Goal: Task Accomplishment & Management: Complete application form

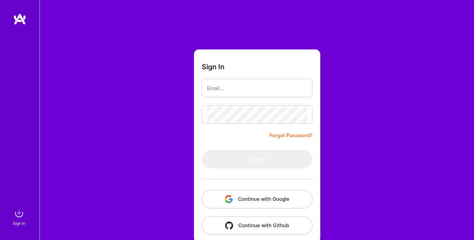
type input "[EMAIL_ADDRESS][DOMAIN_NAME]"
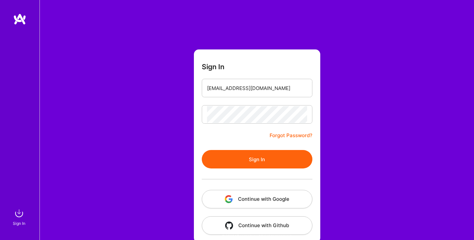
click at [275, 166] on button "Sign In" at bounding box center [257, 159] width 111 height 18
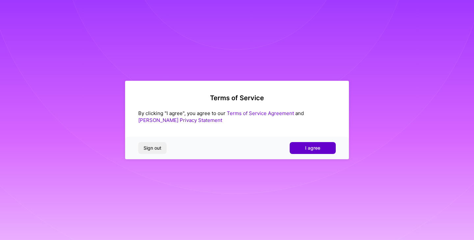
click at [321, 148] on button "I agree" at bounding box center [313, 148] width 46 height 12
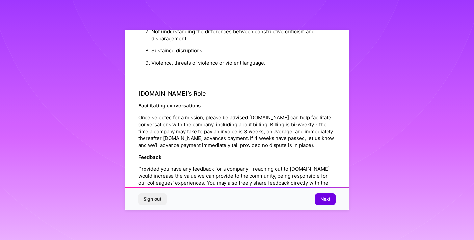
scroll to position [725, 0]
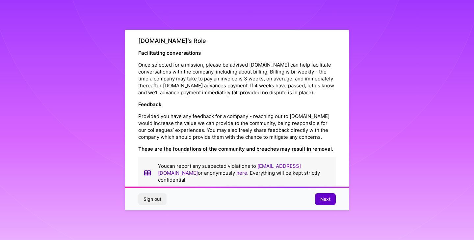
click at [326, 200] on span "Next" at bounding box center [325, 199] width 10 height 7
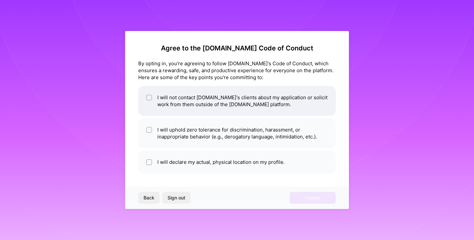
click at [149, 99] on input "checkbox" at bounding box center [150, 97] width 5 height 5
checkbox input "true"
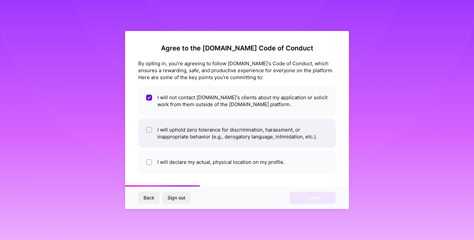
click at [148, 129] on input "checkbox" at bounding box center [150, 130] width 5 height 5
checkbox input "true"
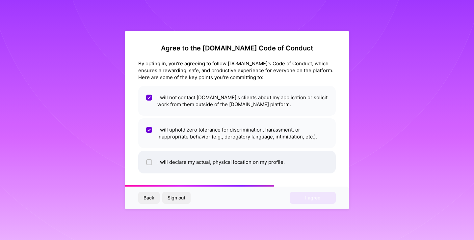
click at [148, 162] on input "checkbox" at bounding box center [150, 162] width 5 height 5
checkbox input "true"
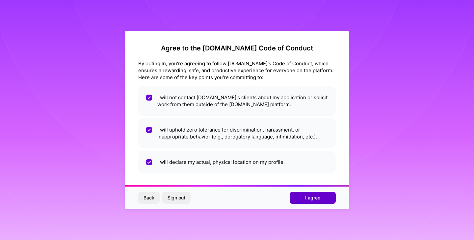
click at [311, 201] on span "I agree" at bounding box center [312, 197] width 15 height 7
